Goal: Task Accomplishment & Management: Manage account settings

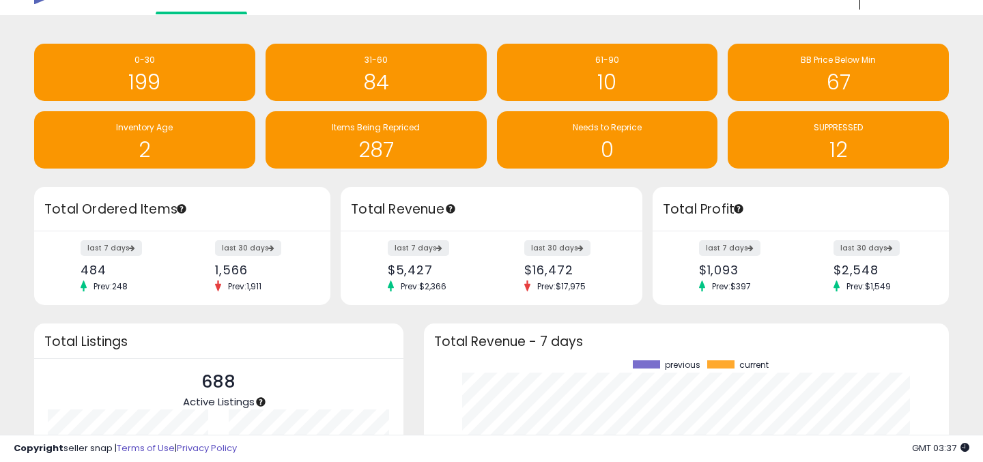
scroll to position [13, 0]
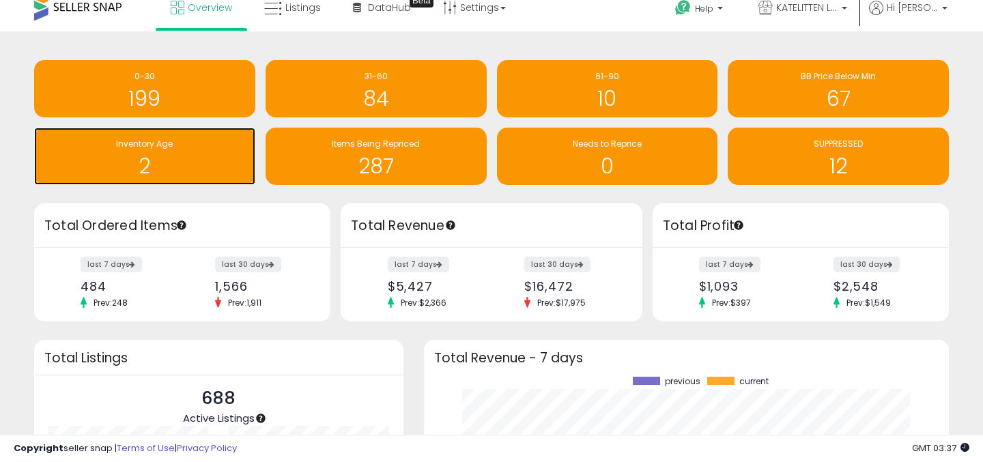
click at [190, 166] on h1 "2" at bounding box center [144, 166] width 207 height 23
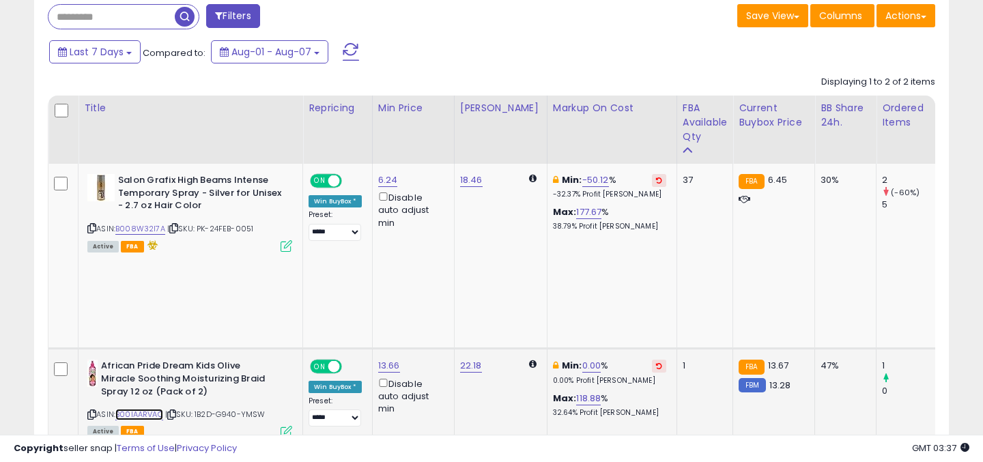
click at [151, 409] on link "B00IAARVAO" at bounding box center [139, 415] width 48 height 12
click at [584, 359] on link "0.00" at bounding box center [591, 366] width 19 height 14
drag, startPoint x: 528, startPoint y: 232, endPoint x: 412, endPoint y: 232, distance: 116.0
click at [412, 232] on tbody "Salon Grafix High Beams Intense Temporary Spray - Silver for Unisex - 2.7 oz Ha…" at bounding box center [577, 349] width 1059 height 371
type input "**"
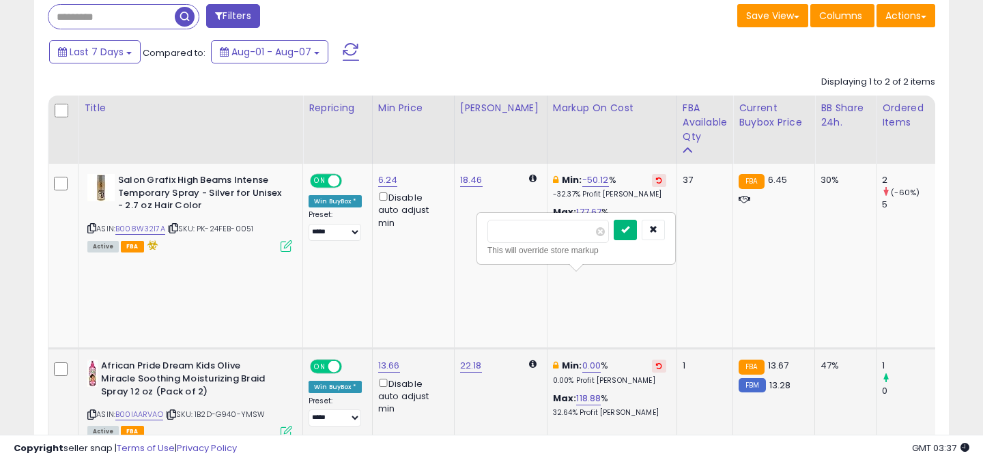
click at [629, 233] on icon "submit" at bounding box center [625, 229] width 8 height 8
click at [656, 362] on icon at bounding box center [659, 365] width 6 height 7
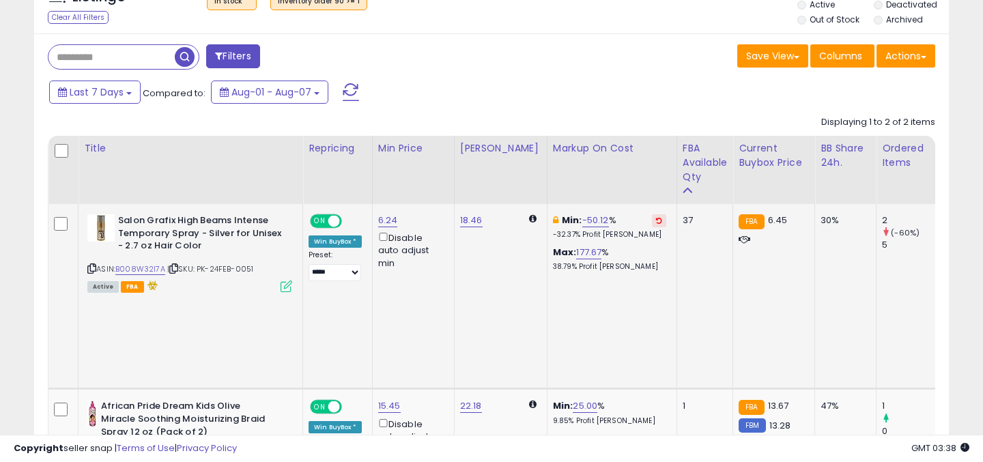
scroll to position [221, 0]
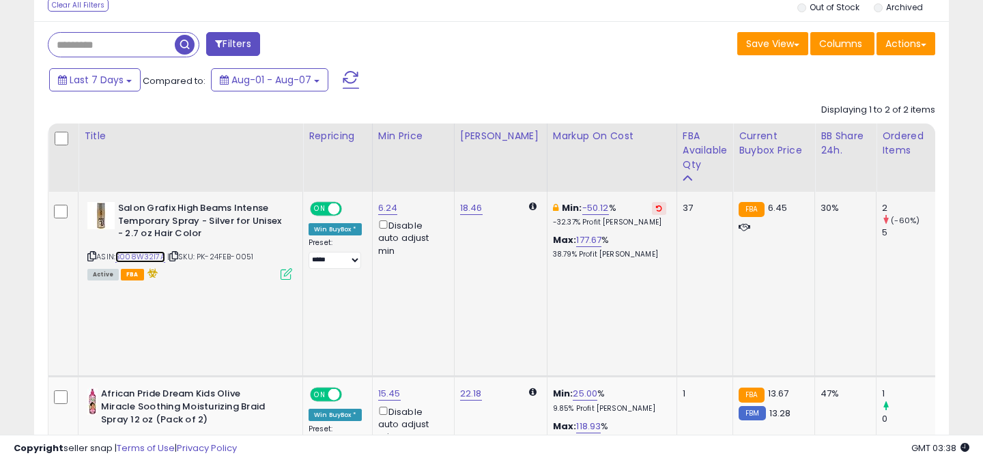
click at [149, 257] on link "B008W32I7A" at bounding box center [140, 257] width 50 height 12
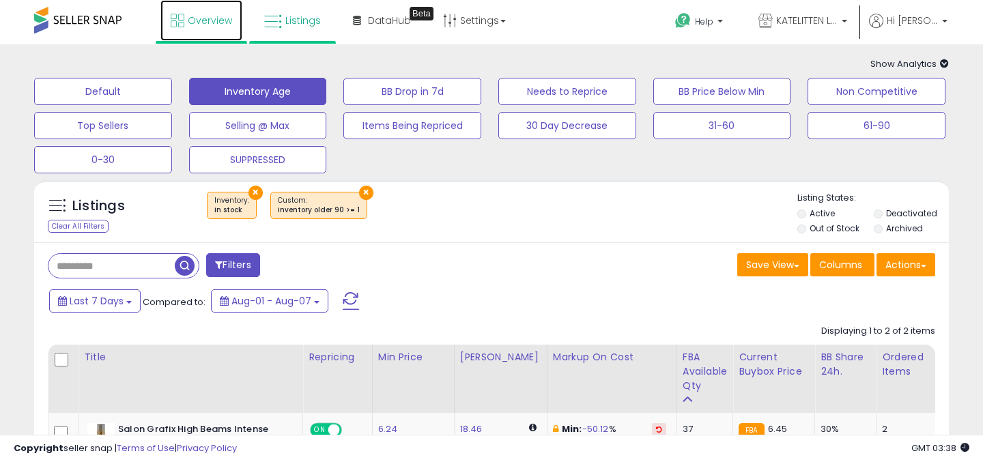
click at [216, 29] on link "Overview" at bounding box center [201, 20] width 82 height 41
